Goal: Task Accomplishment & Management: Use online tool/utility

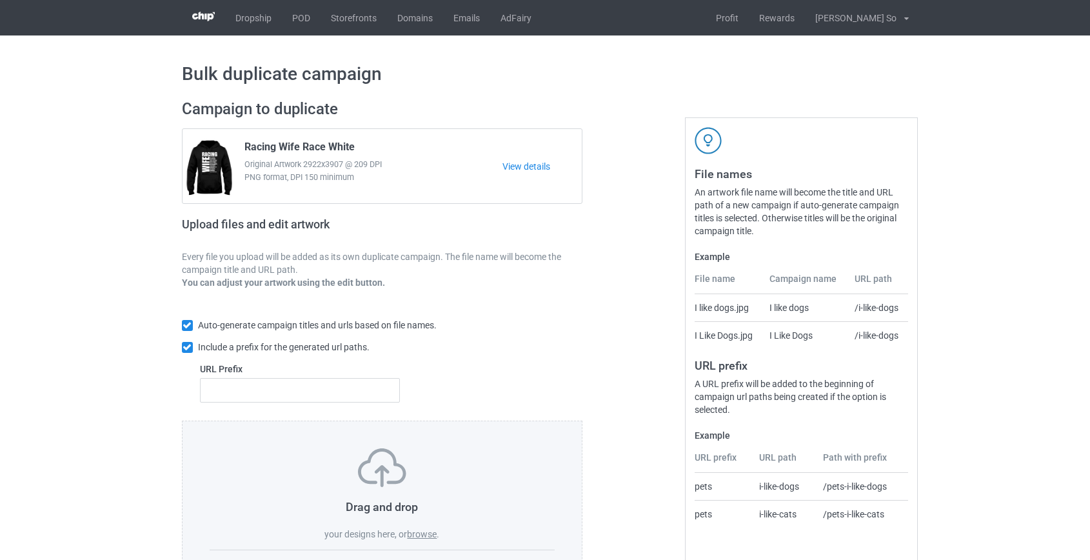
click at [423, 534] on label "browse" at bounding box center [422, 534] width 30 height 10
click at [0, 0] on input "browse" at bounding box center [0, 0] width 0 height 0
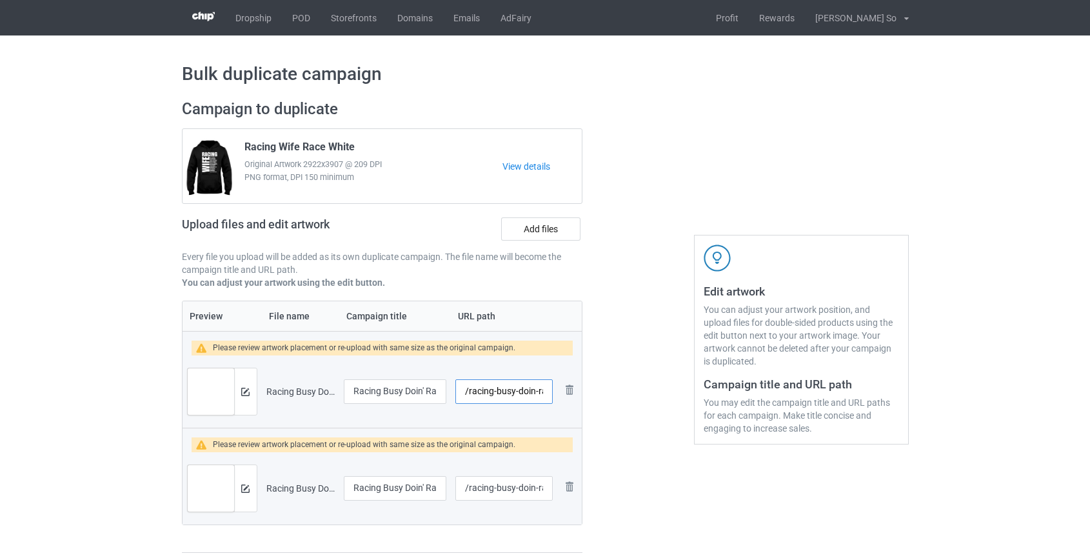
click at [481, 391] on input "/racing-busy-doin-race-mom-stuff" at bounding box center [504, 391] width 97 height 25
drag, startPoint x: 510, startPoint y: 391, endPoint x: 574, endPoint y: 394, distance: 63.9
click at [574, 394] on tr "Preview and edit artwork Racing Busy Doin' Race Mom Stuff.png Racing Busy Doin'…" at bounding box center [383, 392] width 400 height 72
type input "/racing-bus"
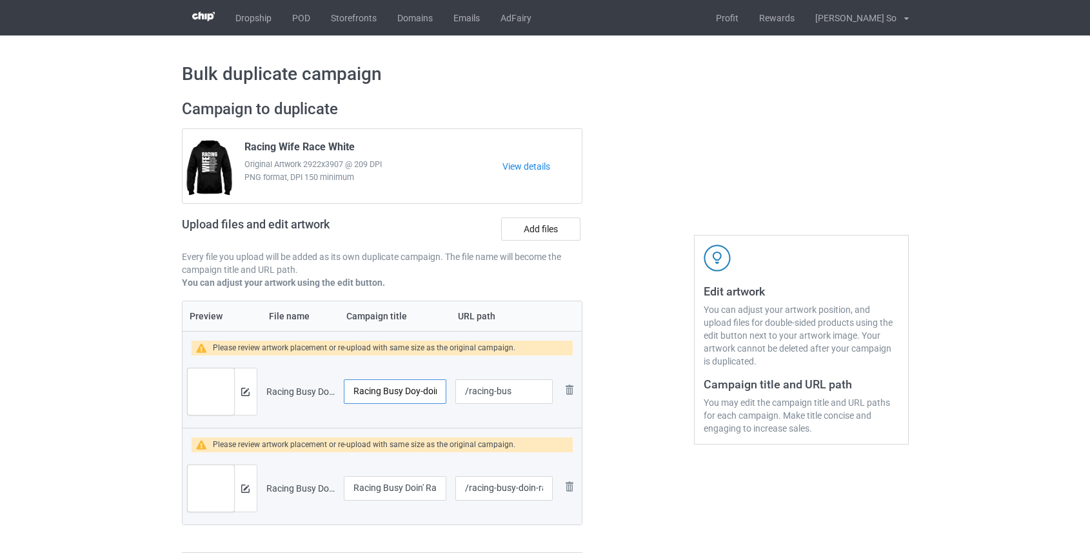
scroll to position [0, 0]
click at [423, 393] on input "Racing Busy Doy-doin-race-mom-stuffin' Race Mom Stuff" at bounding box center [395, 391] width 103 height 25
drag, startPoint x: 414, startPoint y: 393, endPoint x: 339, endPoint y: 390, distance: 74.9
click at [339, 390] on td "Racing Busy Doy-doin-race-mom-stuffin' Race Mom Stuff" at bounding box center [395, 392] width 112 height 72
click at [407, 389] on input "Racing Busy Doy-doin-race-mom-stuffin' Race Mom Stuff" at bounding box center [395, 391] width 103 height 25
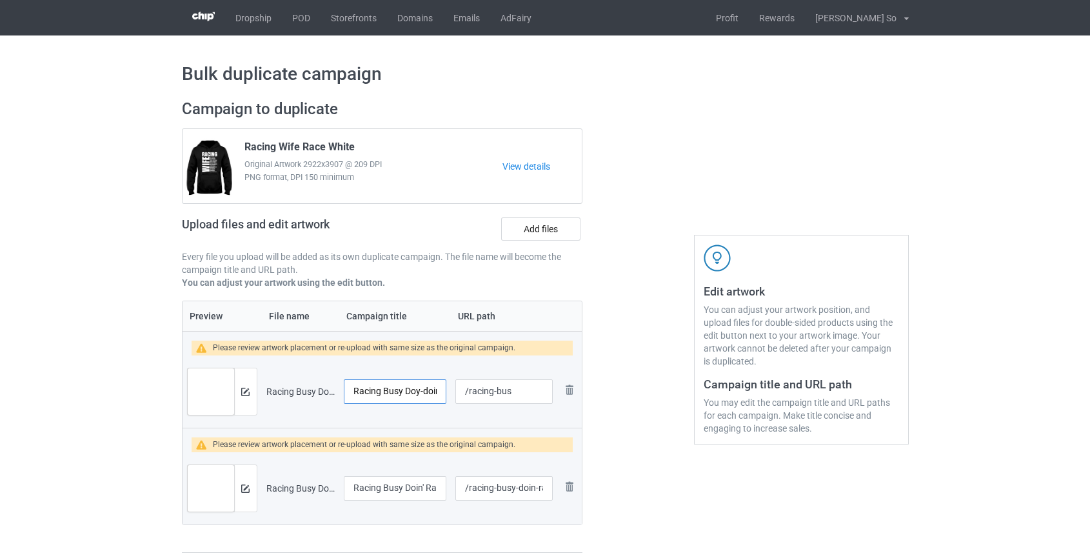
click at [416, 390] on input "Racing Busy Doy-doin-race-mom-stuffin' Race Mom Stuff" at bounding box center [395, 391] width 103 height 25
type input "Racing Busy Doin' Race Mom Stuff"
click at [480, 390] on input "/racing-bus" at bounding box center [504, 391] width 97 height 25
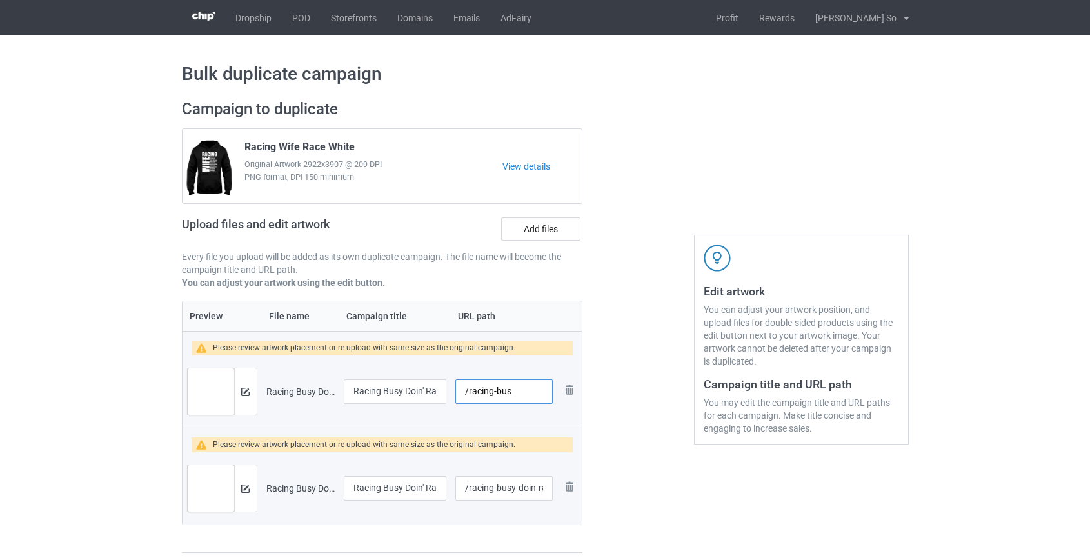
click at [480, 390] on input "/racing-bus" at bounding box center [504, 391] width 97 height 25
type input "/race-momst"
drag, startPoint x: 469, startPoint y: 490, endPoint x: 769, endPoint y: 508, distance: 300.6
click at [769, 508] on div "Campaign to duplicate Racing Wife Race White Original Artwork 2922x3907 @ 209 D…" at bounding box center [545, 326] width 745 height 472
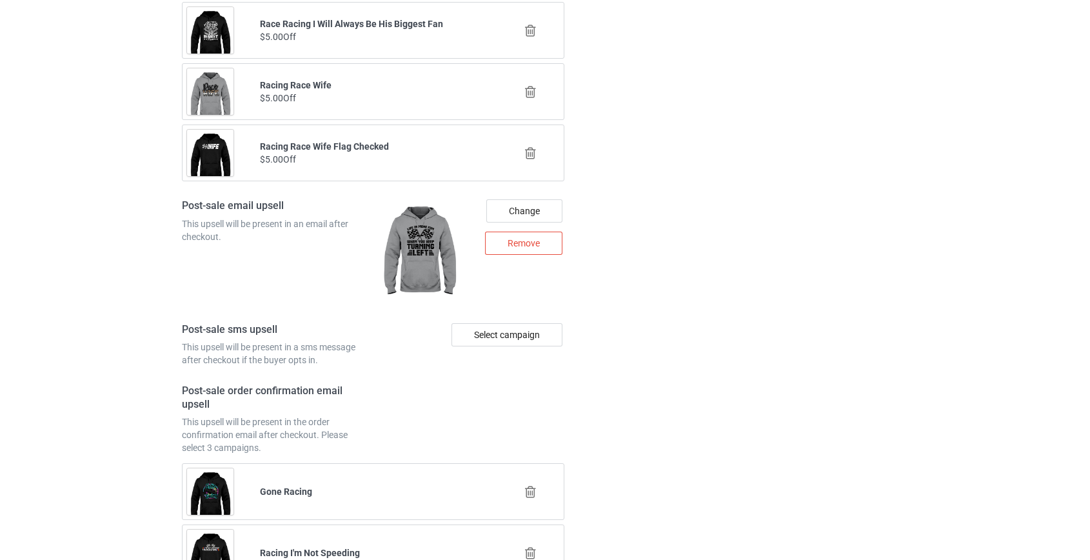
scroll to position [1925, 0]
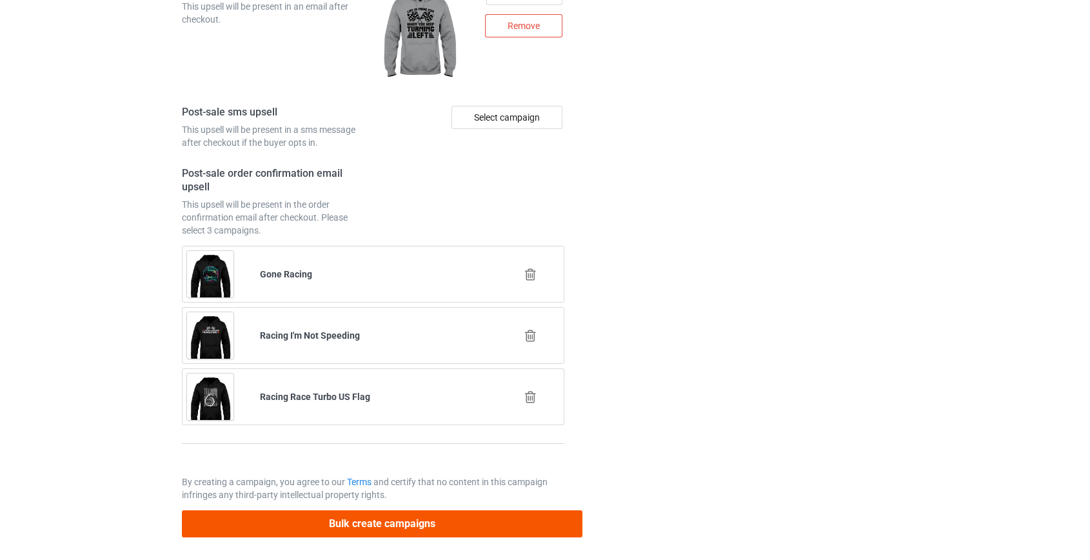
type input "/race-wifest"
click at [407, 522] on button "Bulk create campaigns" at bounding box center [382, 523] width 401 height 26
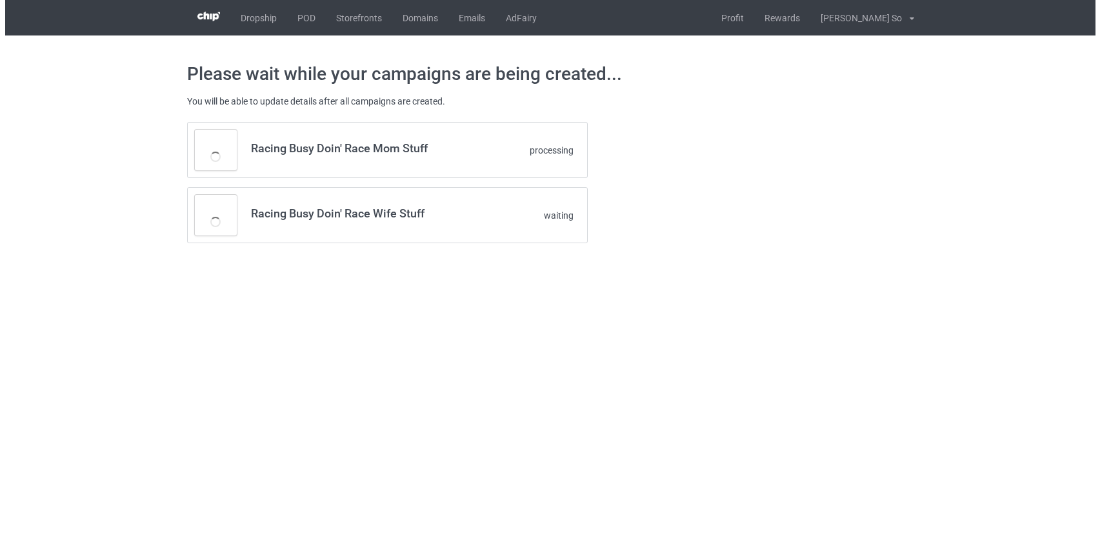
scroll to position [0, 0]
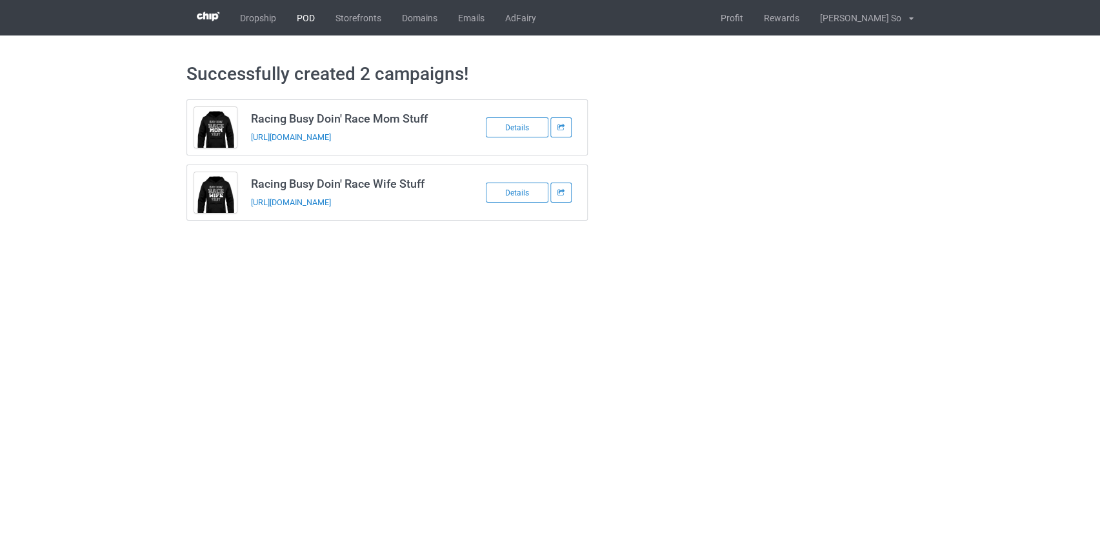
click at [304, 22] on link "POD" at bounding box center [305, 17] width 39 height 35
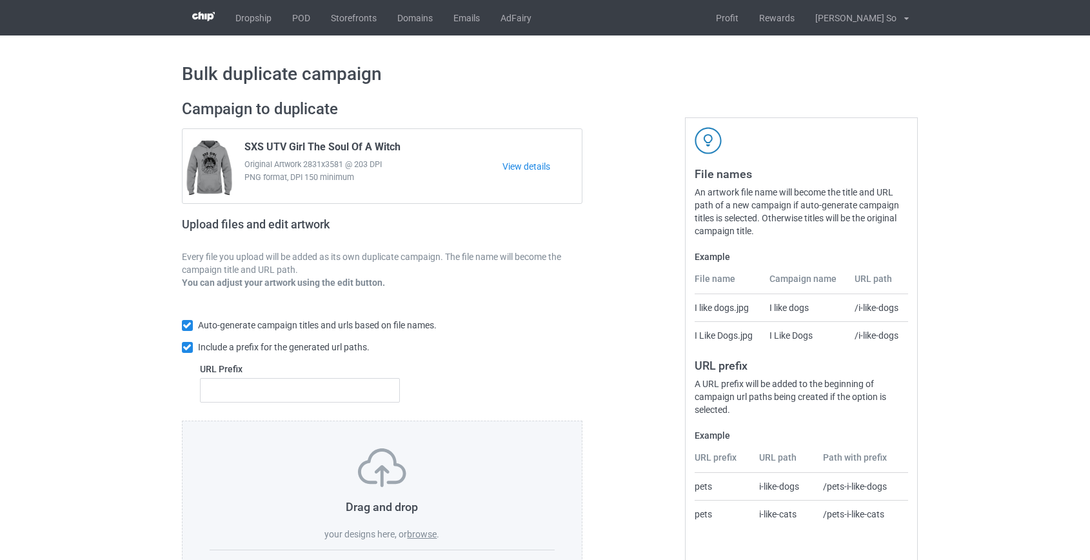
click at [423, 538] on label "browse" at bounding box center [422, 534] width 30 height 10
click at [0, 0] on input "browse" at bounding box center [0, 0] width 0 height 0
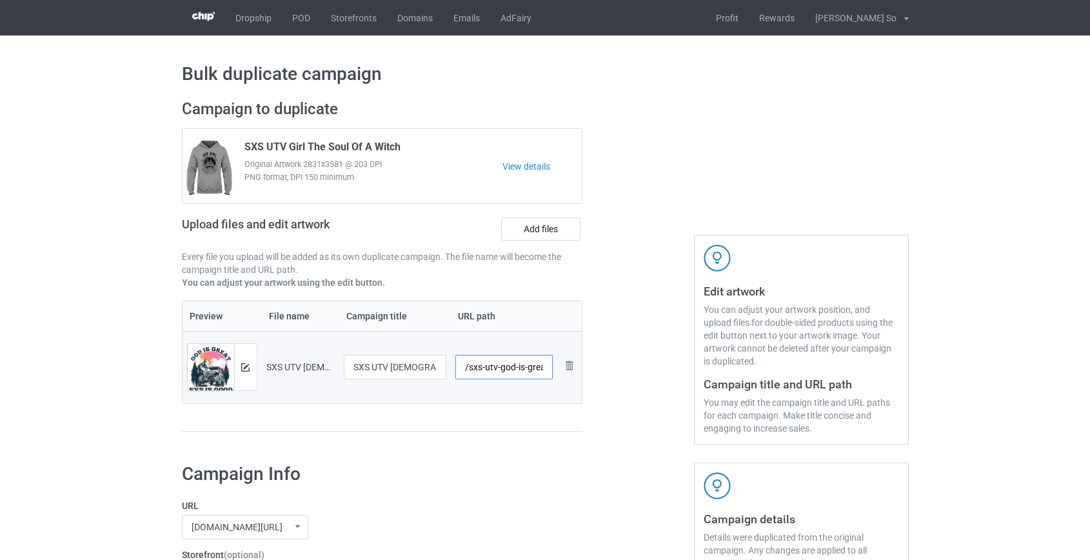
click at [489, 365] on input "/sxs-utv-god-is-great" at bounding box center [504, 367] width 97 height 25
drag, startPoint x: 502, startPoint y: 368, endPoint x: 636, endPoint y: 366, distance: 133.6
click at [636, 366] on div "Campaign to duplicate SXS UTV Girl The Soul Of A Witch Original Artwork 2831x35…" at bounding box center [545, 271] width 745 height 363
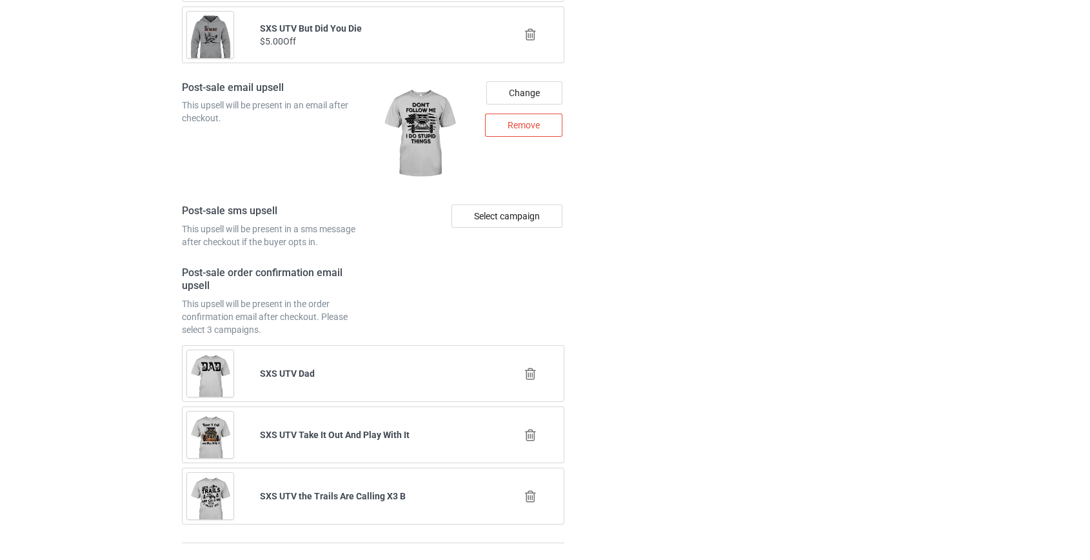
scroll to position [1800, 0]
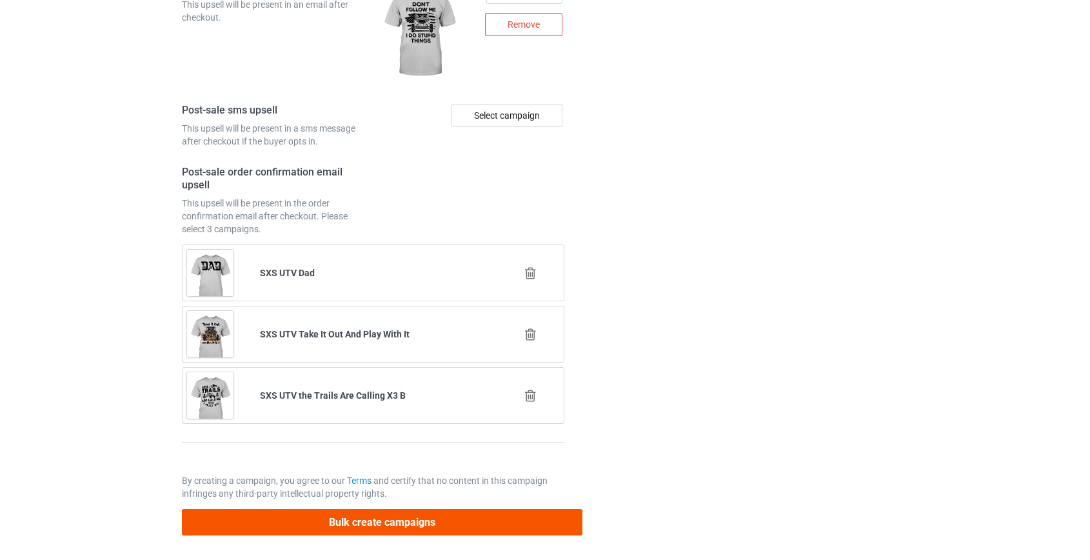
type input "/sxs-god"
click at [388, 511] on button "Bulk create campaigns" at bounding box center [382, 522] width 401 height 26
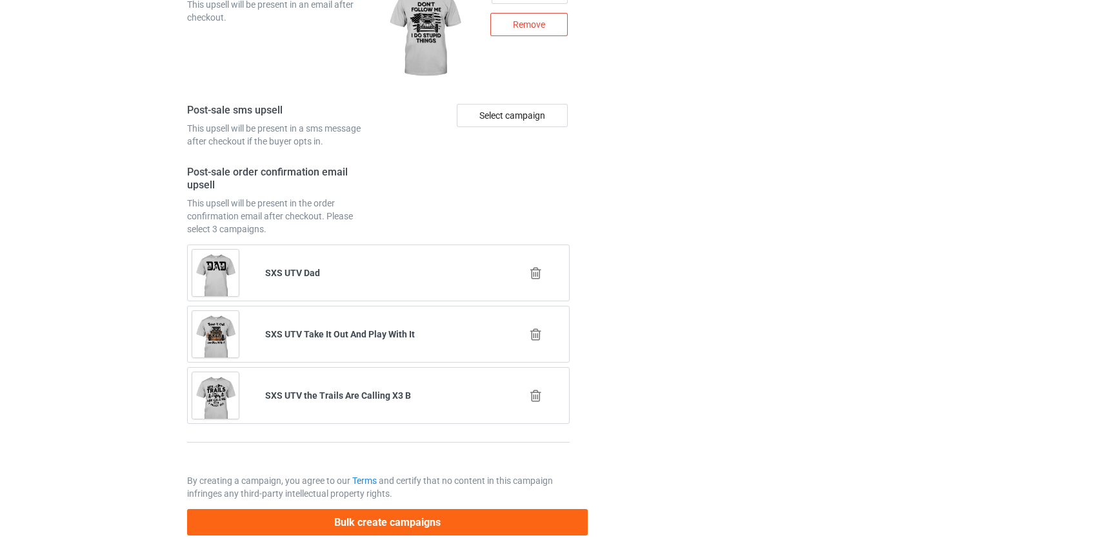
scroll to position [0, 0]
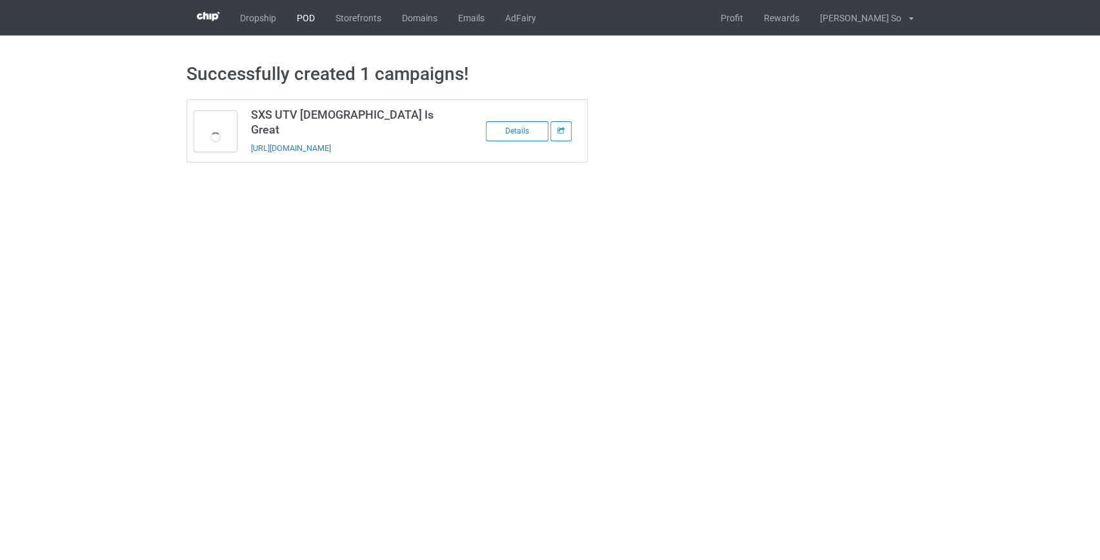
click at [296, 20] on link "POD" at bounding box center [305, 17] width 39 height 35
